Goal: Find specific page/section: Find specific page/section

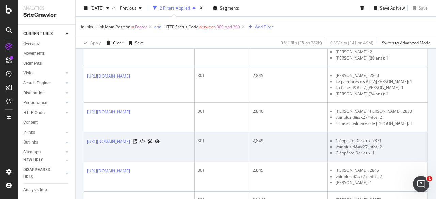
scroll to position [480, 0]
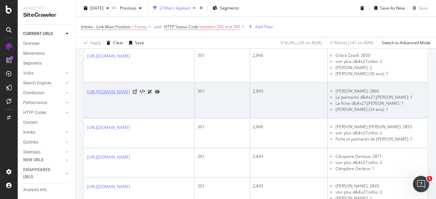
click at [130, 89] on link "[URL][DOMAIN_NAME]" at bounding box center [108, 92] width 43 height 7
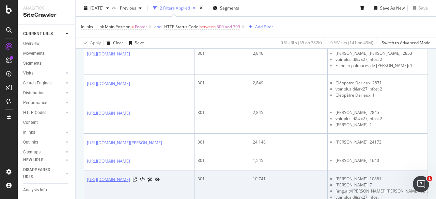
scroll to position [548, 0]
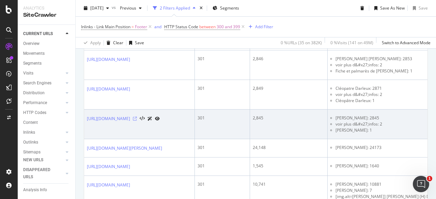
click at [137, 117] on icon at bounding box center [135, 119] width 4 height 4
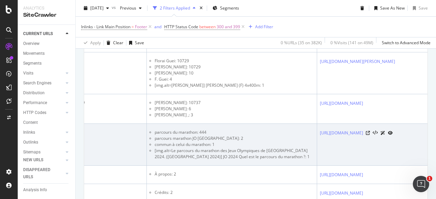
scroll to position [0, 304]
click at [320, 130] on link "[URL][DOMAIN_NAME]" at bounding box center [341, 133] width 43 height 7
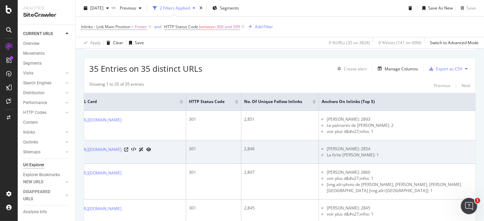
scroll to position [0, 0]
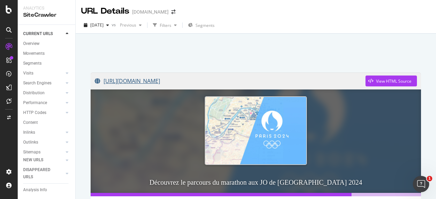
click at [222, 79] on link "[URL][DOMAIN_NAME]" at bounding box center [230, 81] width 271 height 17
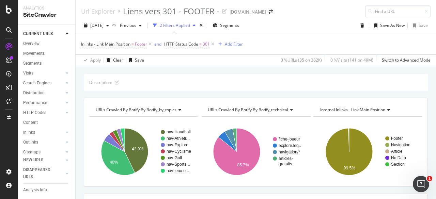
click at [231, 43] on div "Add Filter" at bounding box center [234, 44] width 18 height 6
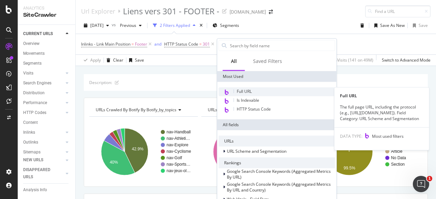
click at [246, 89] on span "Full URL" at bounding box center [244, 92] width 15 height 6
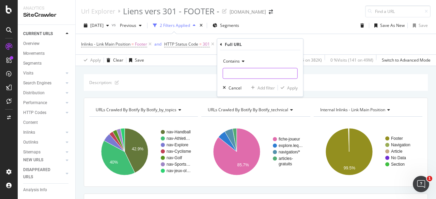
click at [238, 71] on input "text" at bounding box center [260, 73] width 74 height 11
paste input "1489864"
type input "1489864"
click at [285, 86] on div "button" at bounding box center [282, 88] width 9 height 4
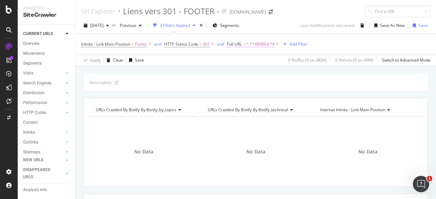
click at [258, 45] on span "^.*1489864.*$" at bounding box center [260, 44] width 28 height 10
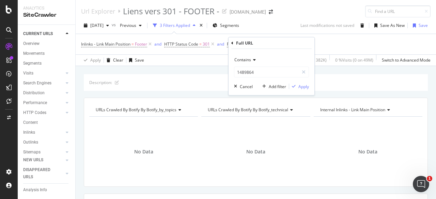
click at [253, 60] on icon at bounding box center [253, 60] width 5 height 4
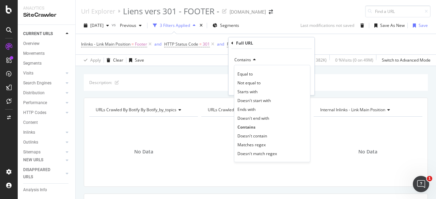
click at [202, 69] on div "Description: URLs Crawled By Botify By botify_by_topics Chart (by Value) Table …" at bounding box center [256, 74] width 360 height 16
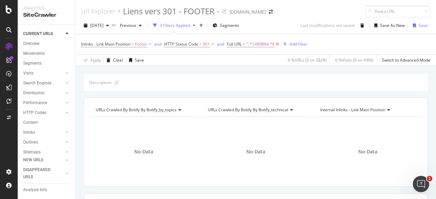
click at [278, 44] on icon at bounding box center [277, 44] width 6 height 7
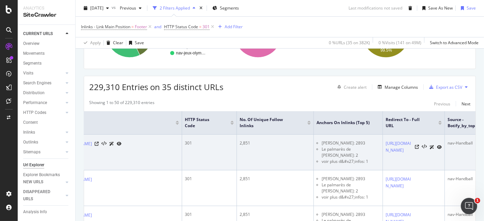
scroll to position [0, 76]
